Goal: Information Seeking & Learning: Learn about a topic

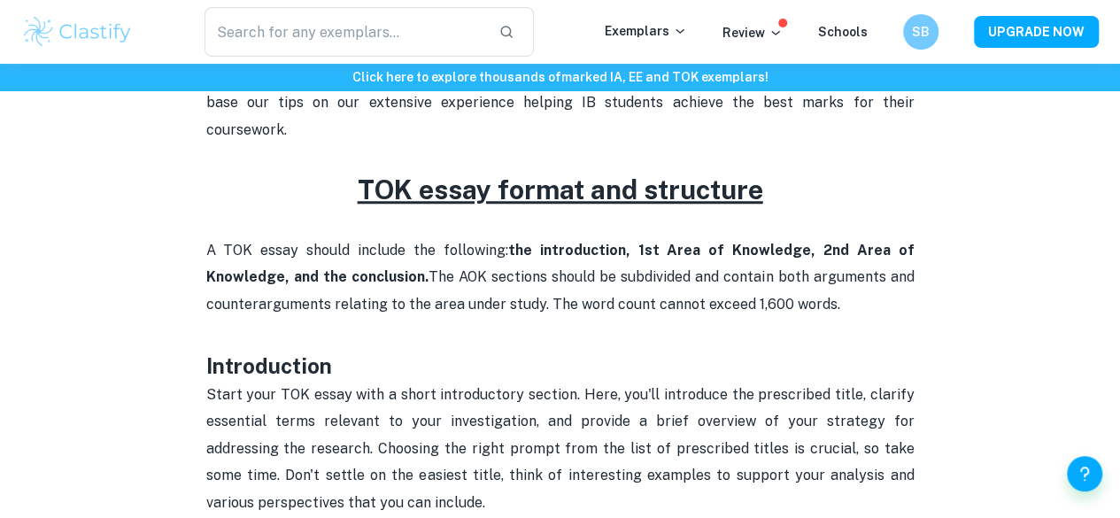
scroll to position [708, 0]
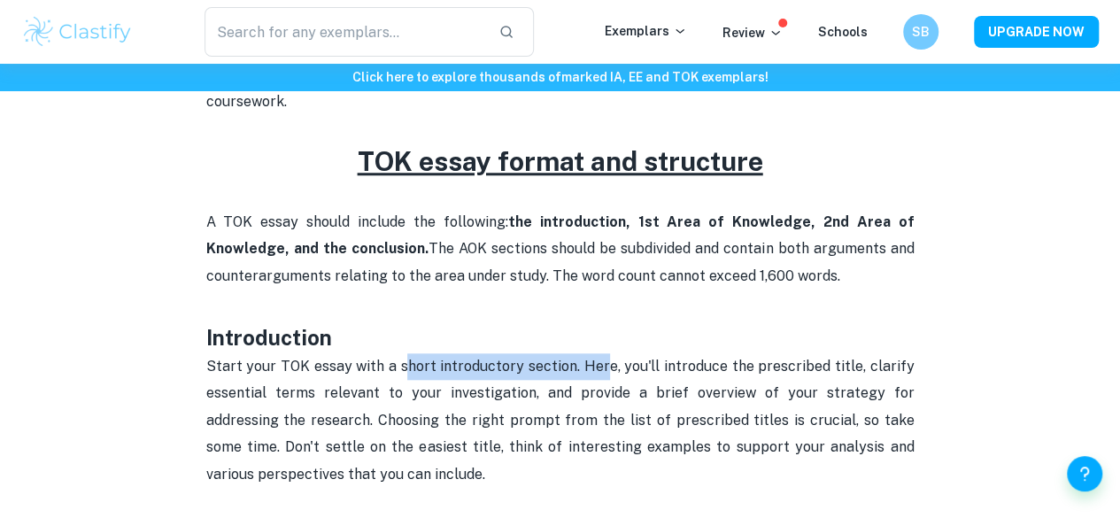
drag, startPoint x: 406, startPoint y: 349, endPoint x: 609, endPoint y: 347, distance: 203.6
click at [609, 353] on p "Start your TOK essay with a short introductory section. Here, you'll introduce …" at bounding box center [560, 433] width 708 height 161
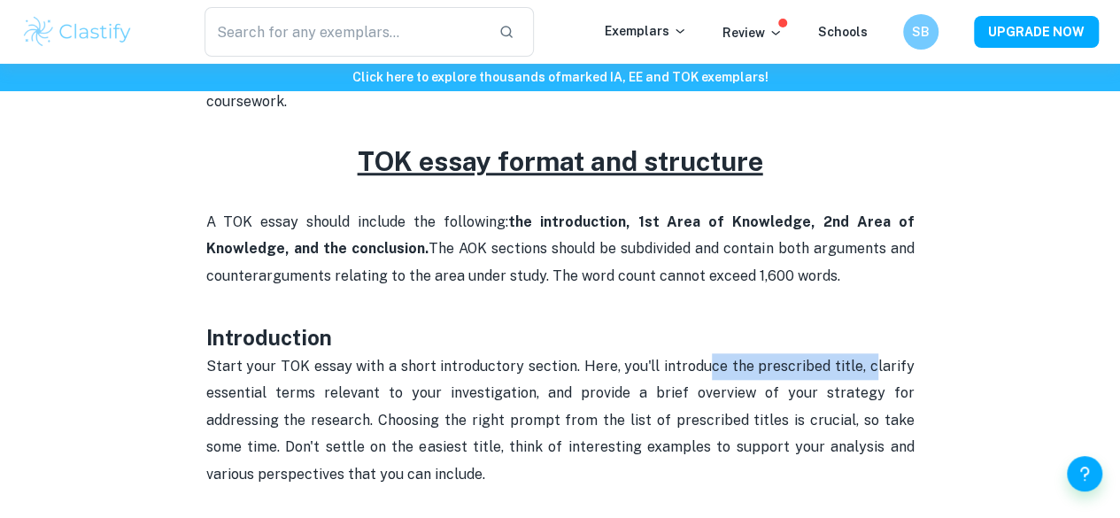
drag, startPoint x: 711, startPoint y: 347, endPoint x: 877, endPoint y: 348, distance: 165.6
click at [877, 353] on p "Start your TOK essay with a short introductory section. Here, you'll introduce …" at bounding box center [560, 433] width 708 height 161
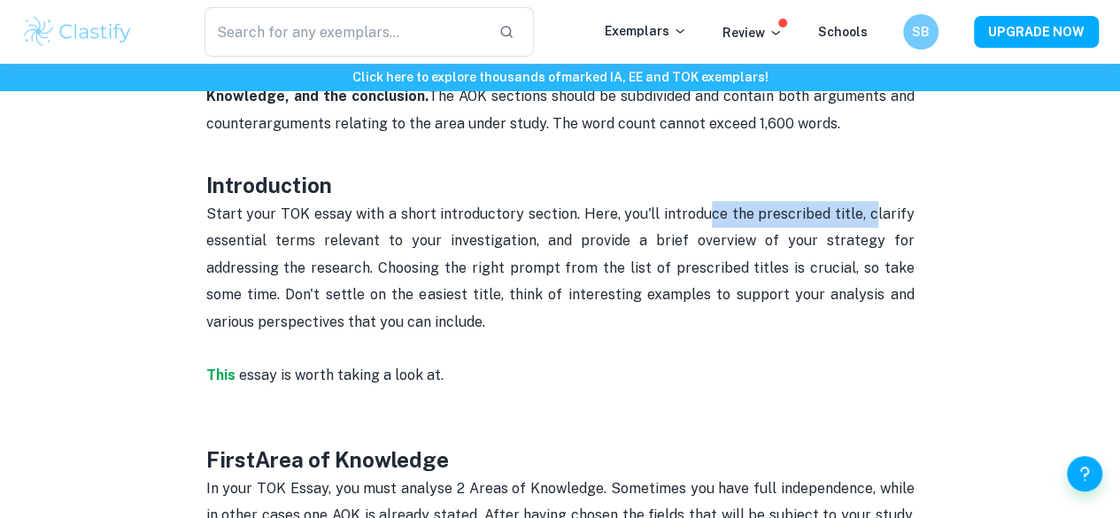
scroll to position [885, 0]
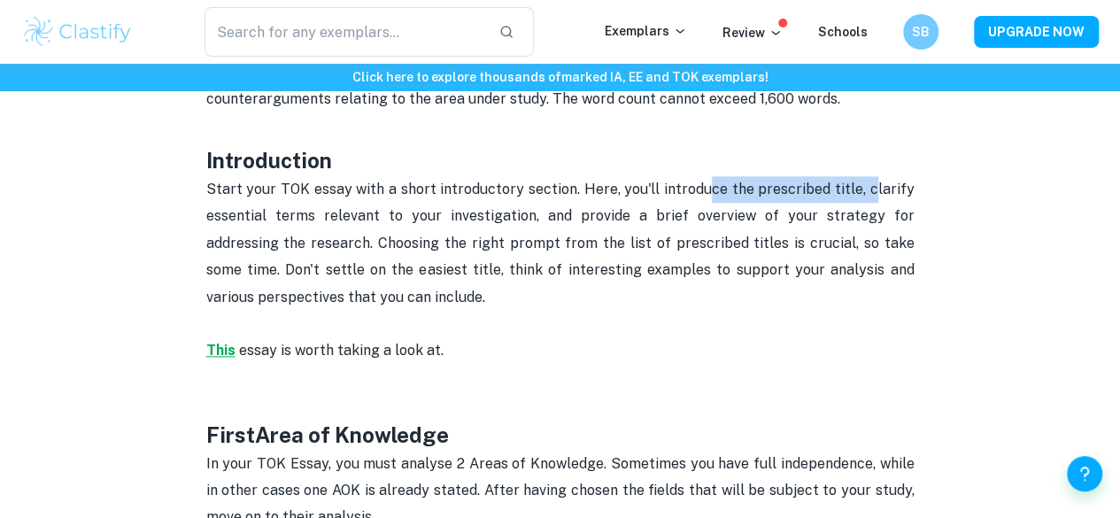
click at [214, 342] on strong "This" at bounding box center [220, 350] width 29 height 17
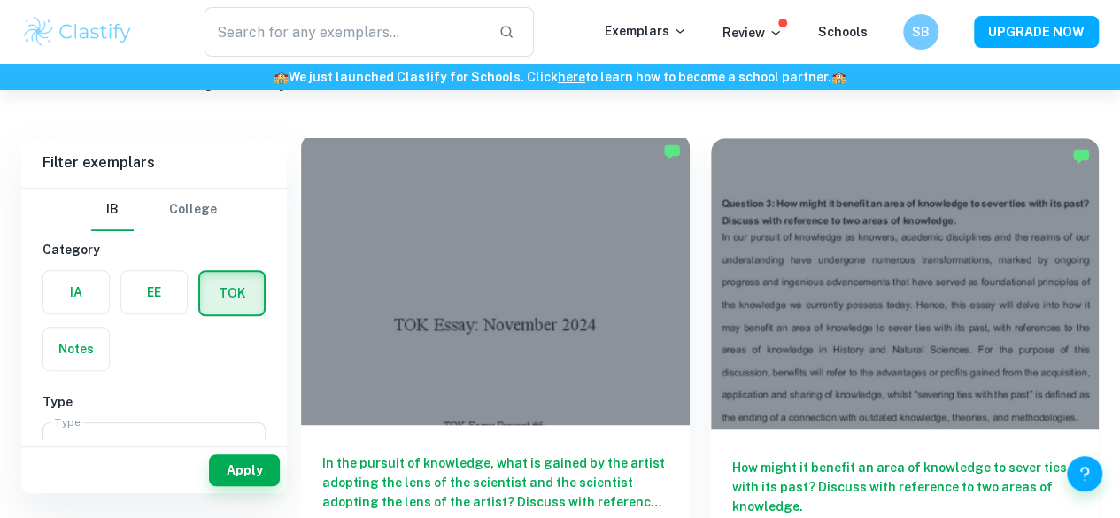
scroll to position [443, 0]
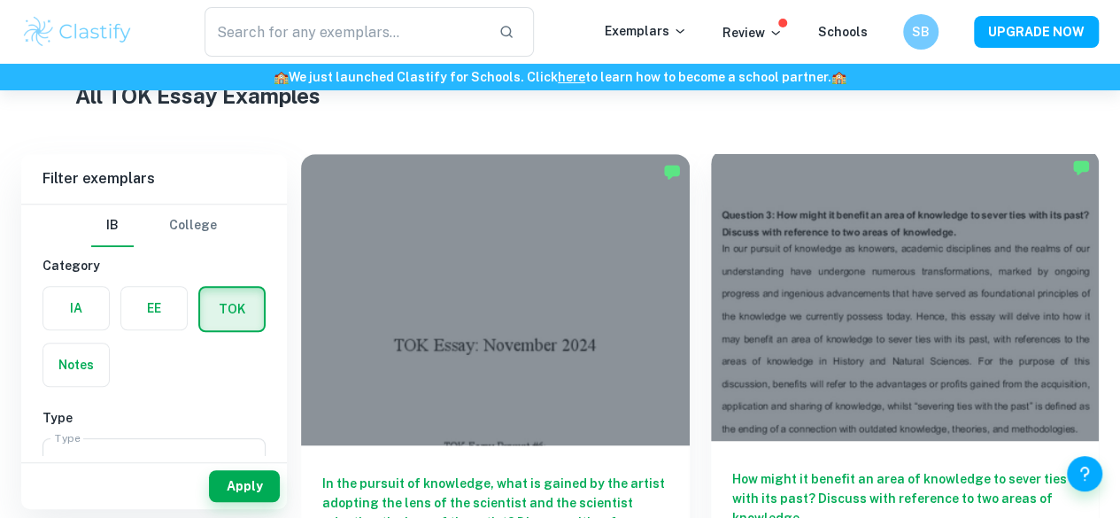
click at [711, 441] on div "How might it benefit an area of knowledge to sever ties with its past? Discuss …" at bounding box center [905, 520] width 389 height 159
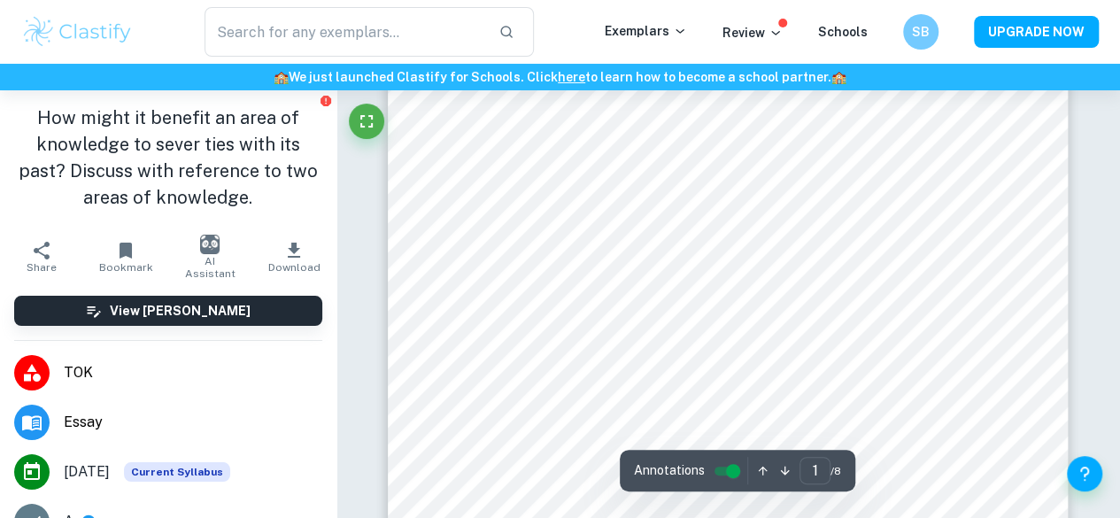
scroll to position [89, 0]
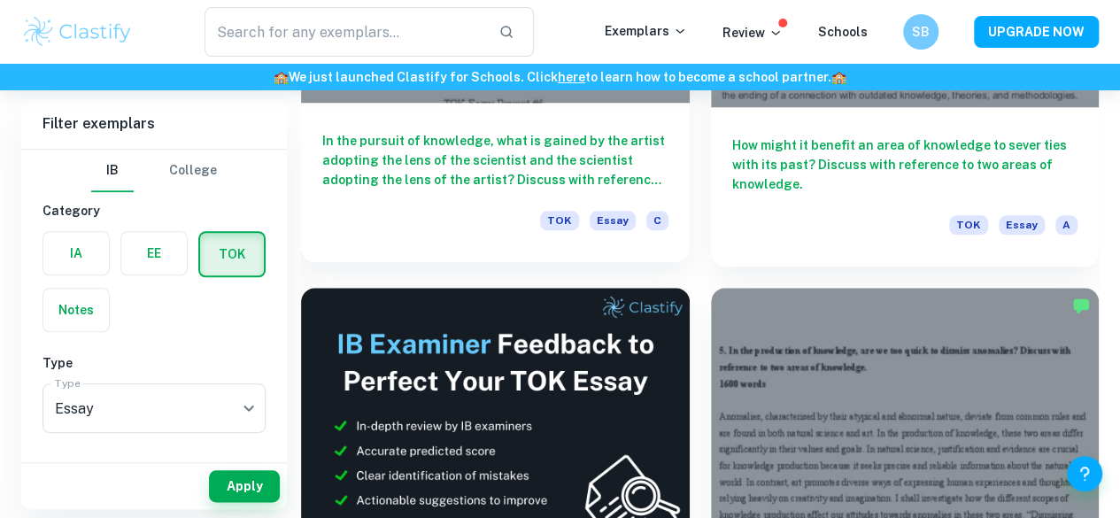
scroll to position [797, 0]
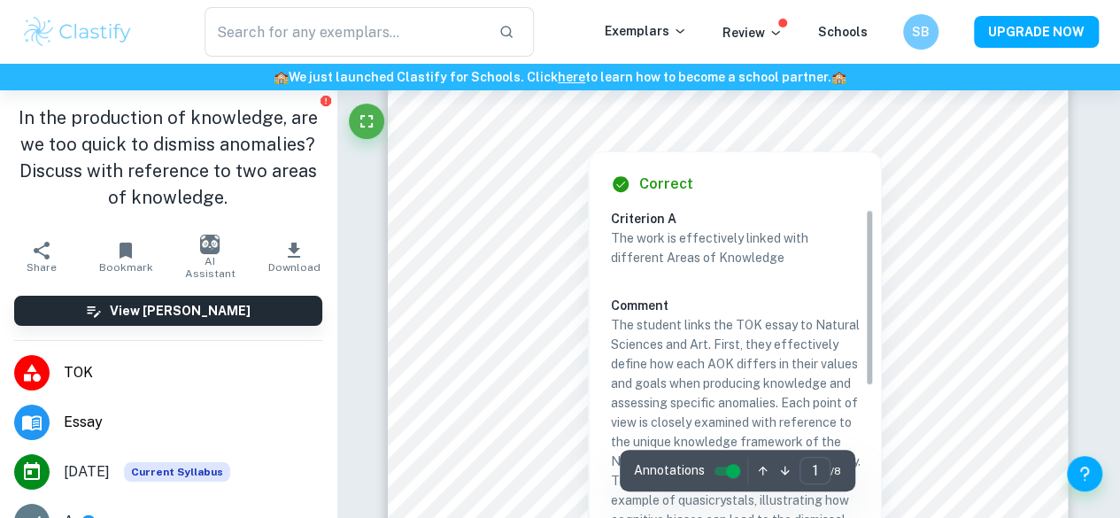
scroll to position [266, 0]
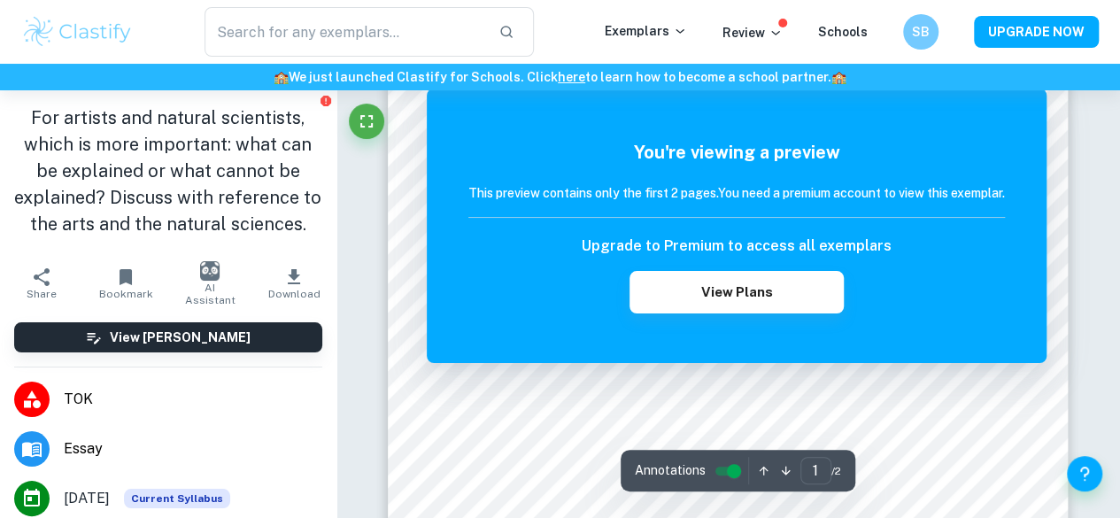
scroll to position [174, 0]
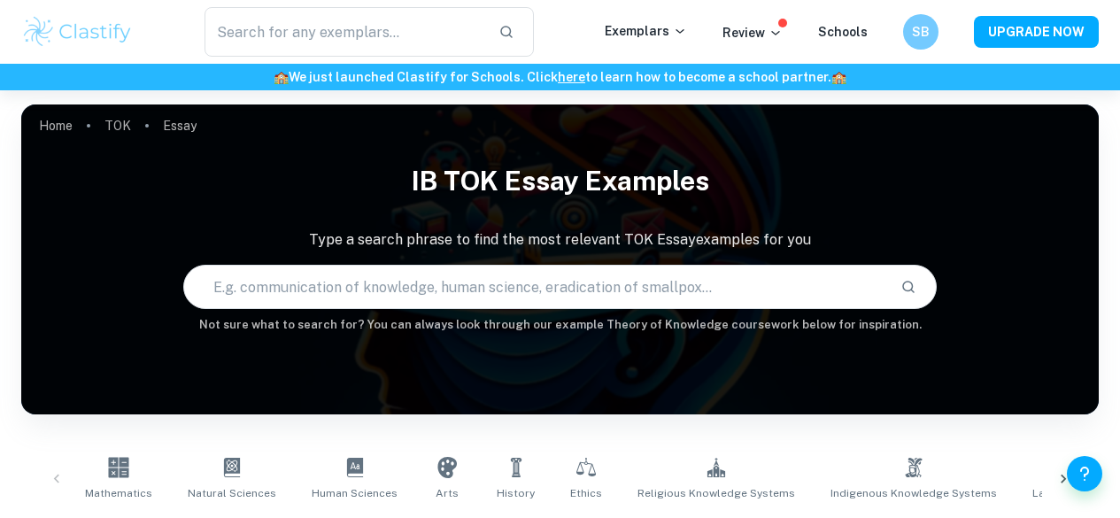
scroll to position [1594, 0]
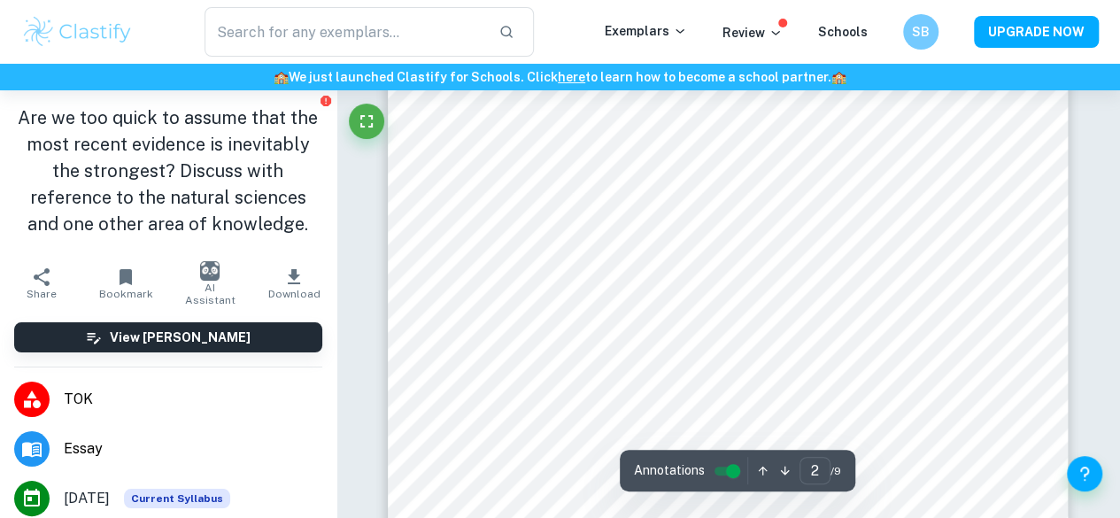
scroll to position [1153, 0]
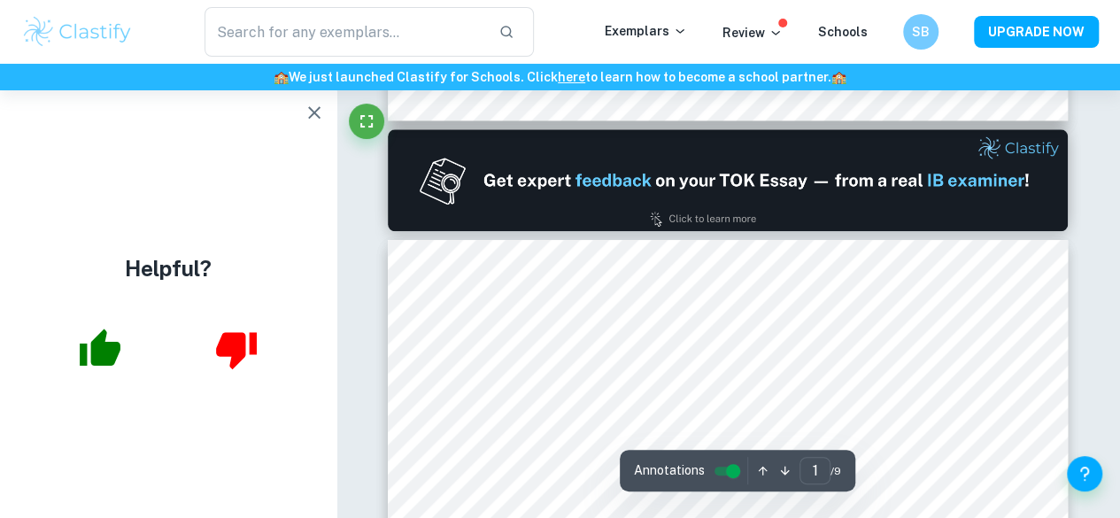
type input "2"
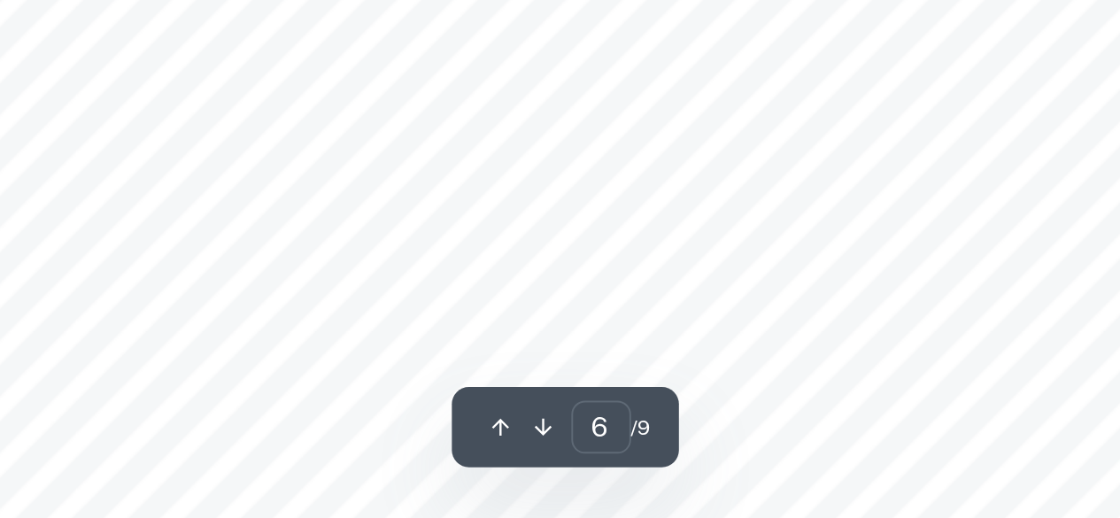
scroll to position [5216, 0]
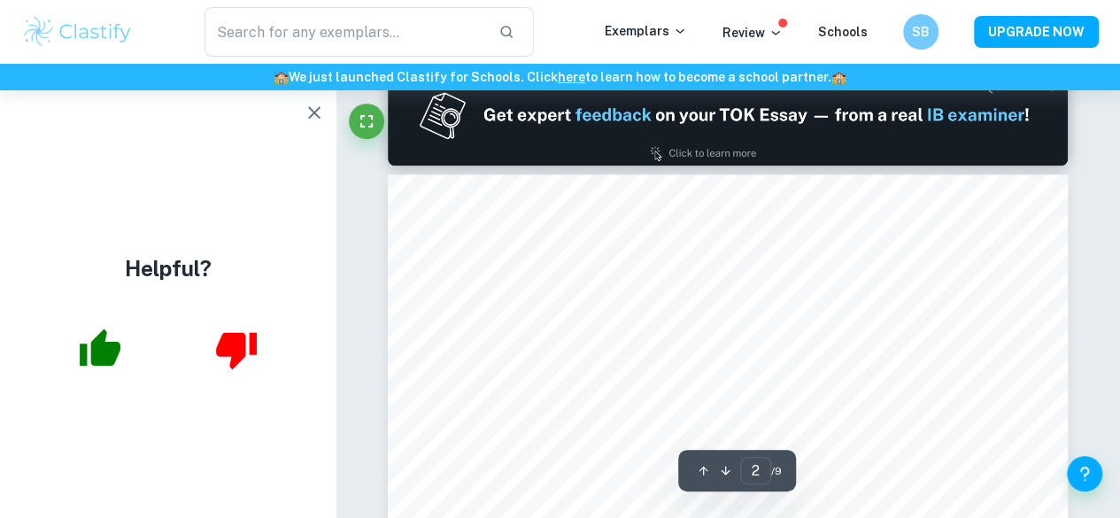
type input "1"
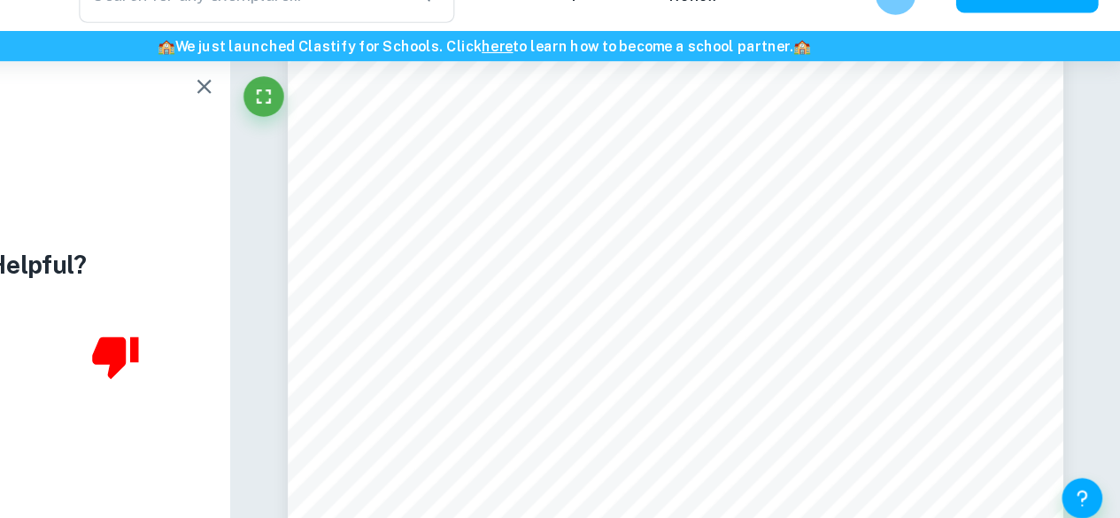
scroll to position [425, 0]
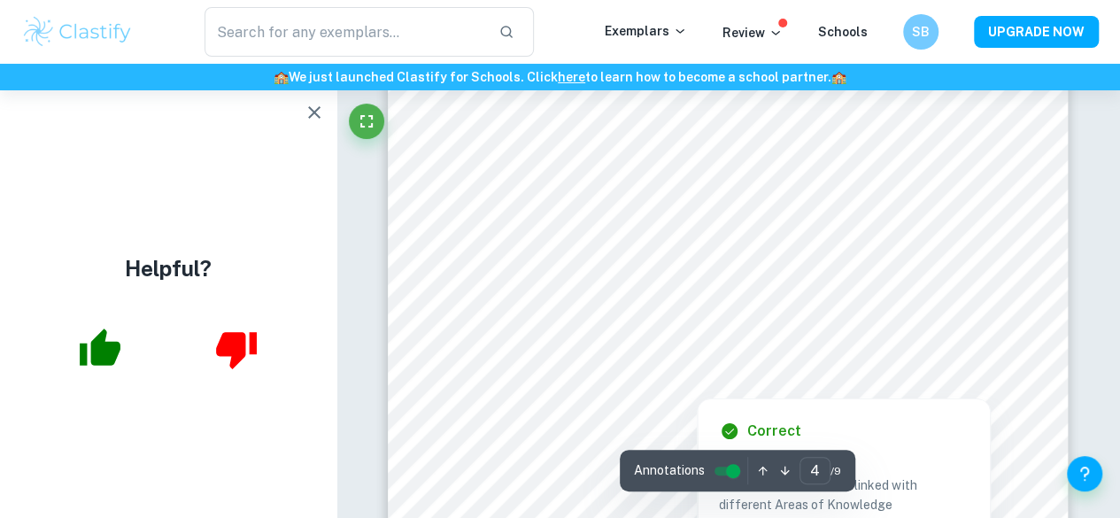
scroll to position [3364, 0]
